Goal: Check status: Check status

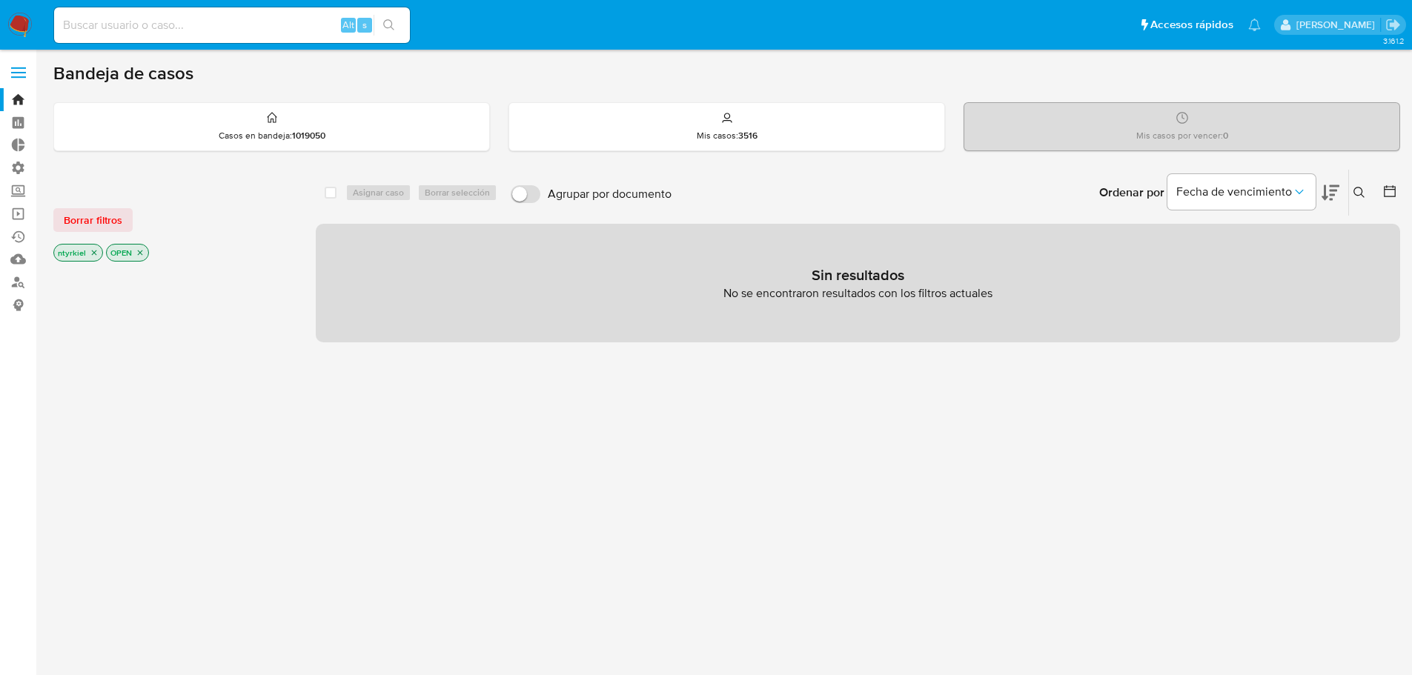
click at [194, 29] on input at bounding box center [232, 25] width 356 height 19
paste input "R4qcvAGzBZLn6fd5Yv85sXr2"
type input "R4qcvAGzBZLn6fd5Yv85sXr2"
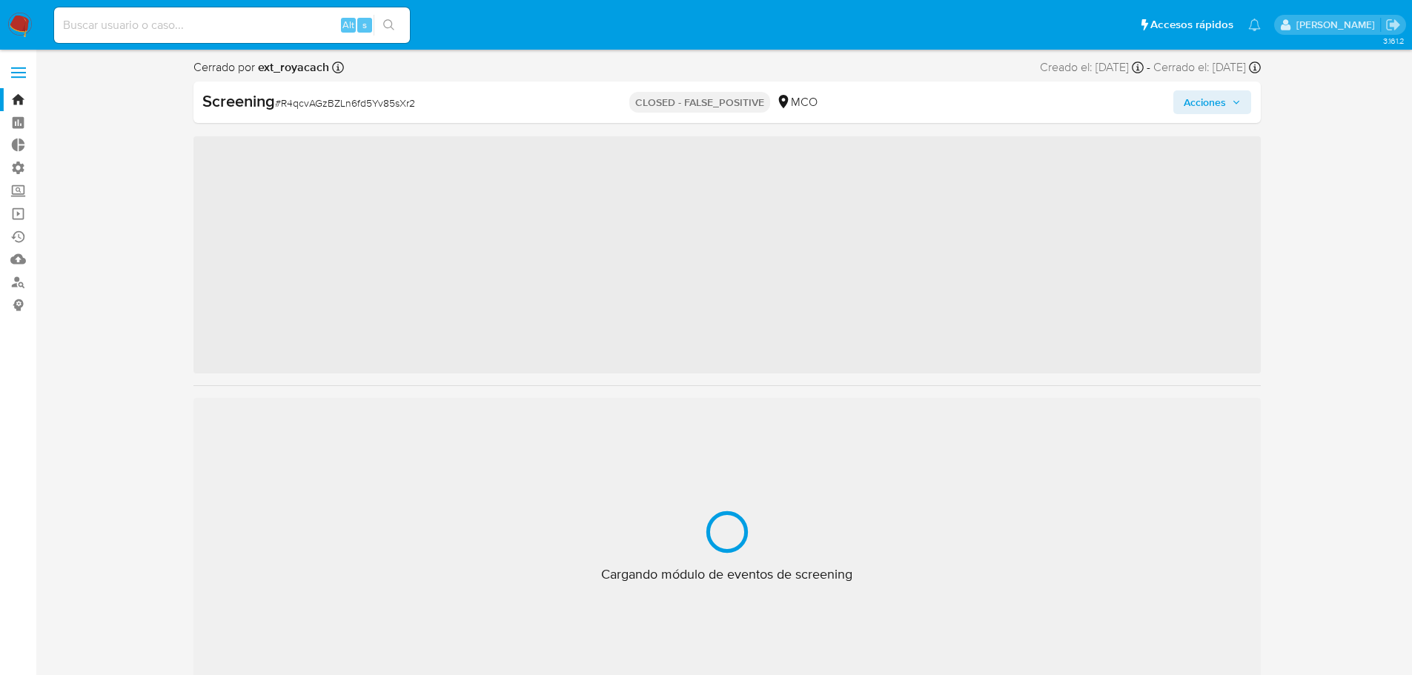
scroll to position [697, 0]
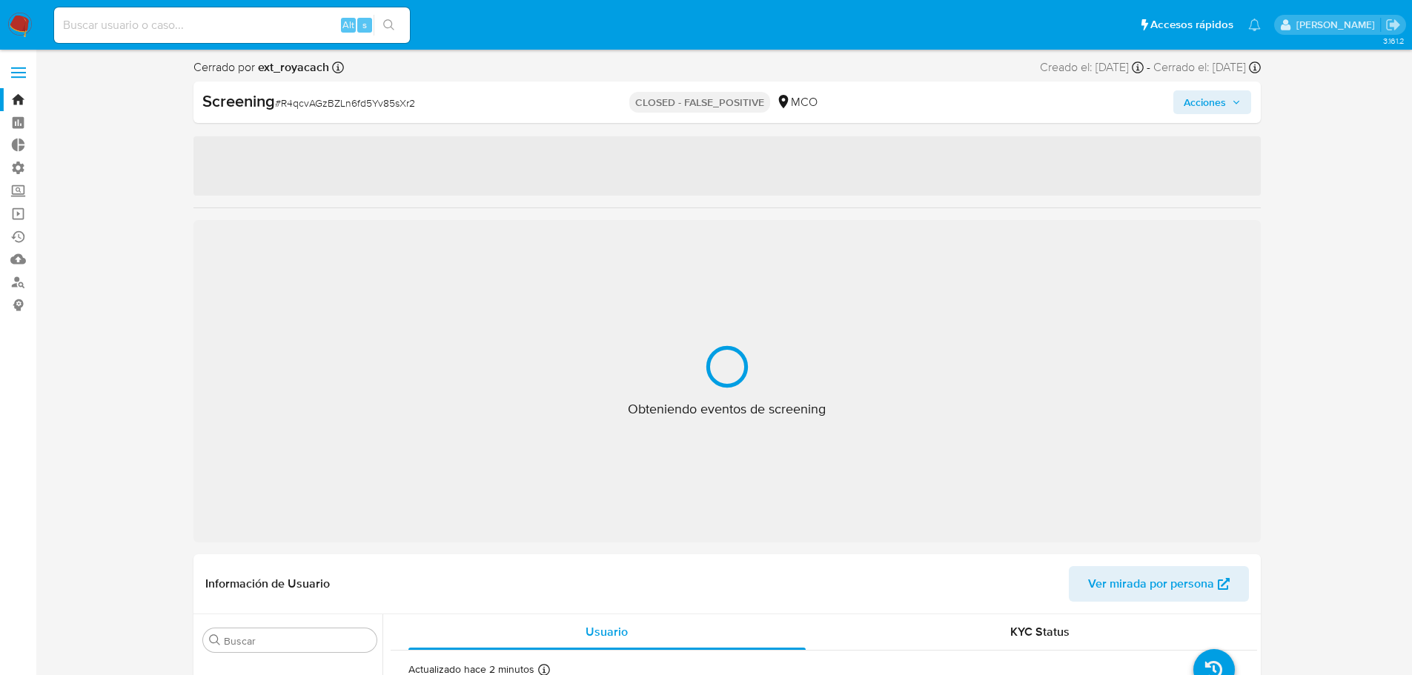
select select "10"
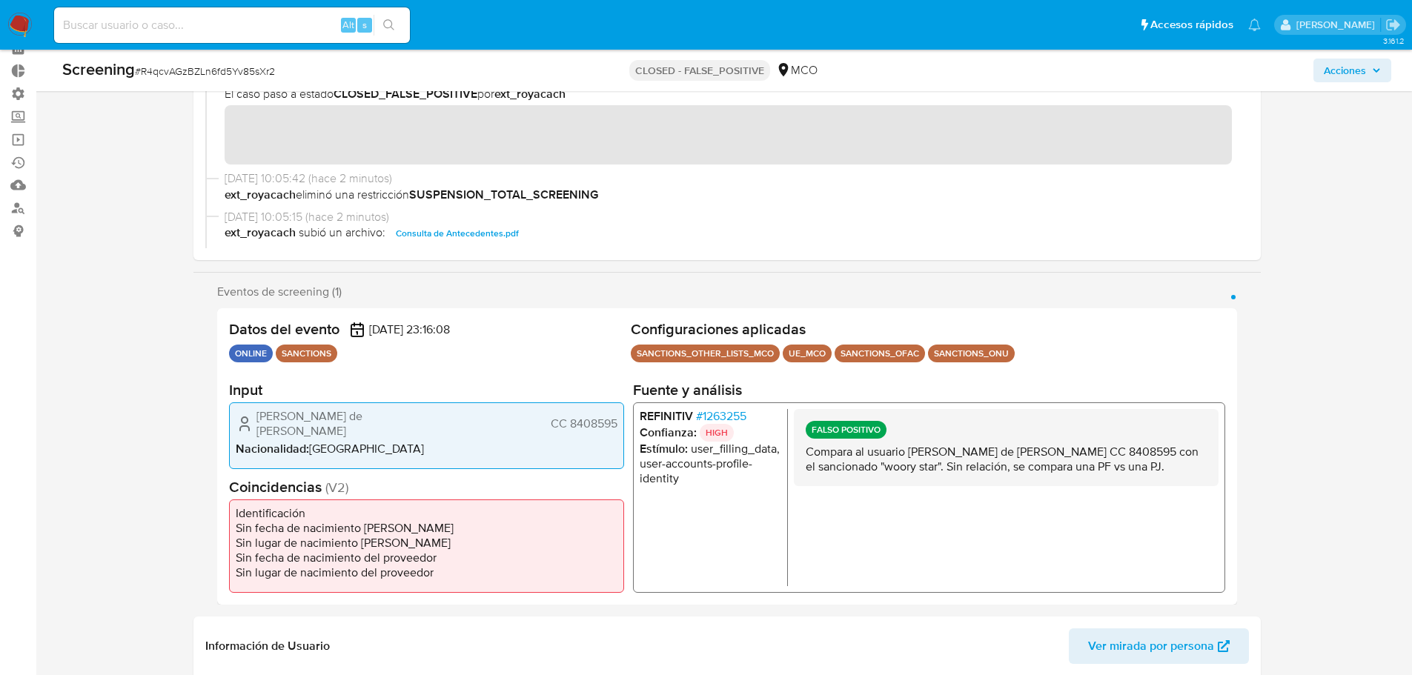
scroll to position [0, 0]
